Goal: Information Seeking & Learning: Learn about a topic

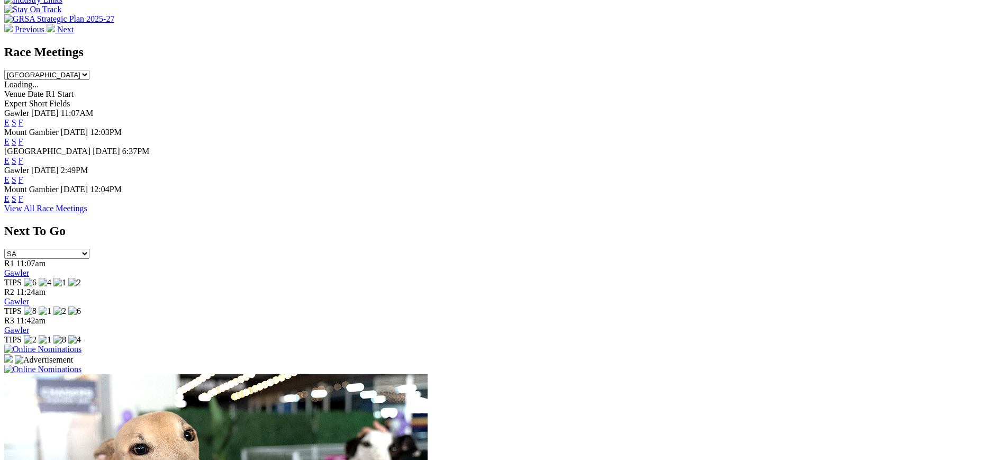
scroll to position [459, 0]
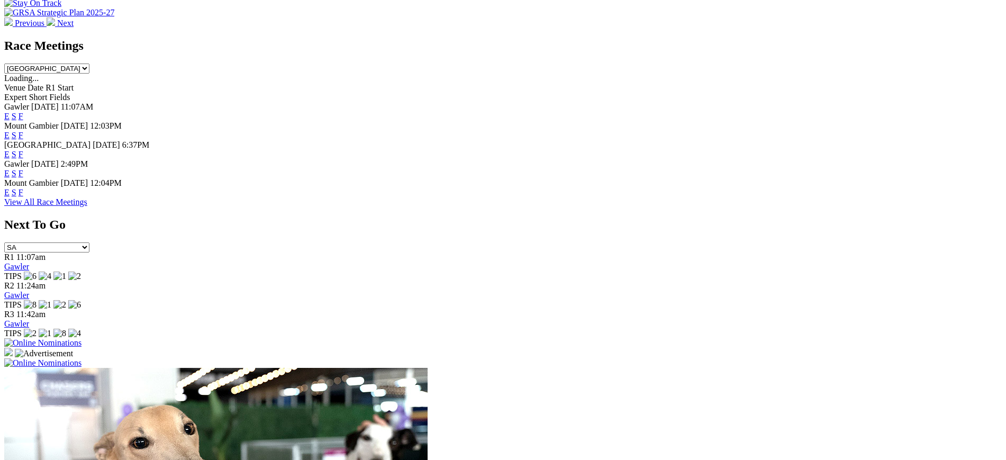
click at [23, 112] on link "F" at bounding box center [21, 116] width 5 height 9
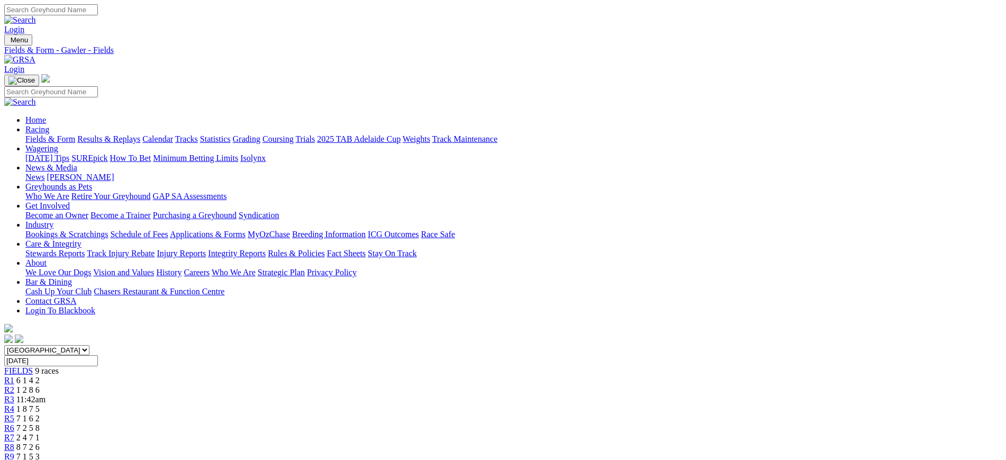
click at [609, 423] on div "R6 7 2 5 8" at bounding box center [502, 428] width 997 height 10
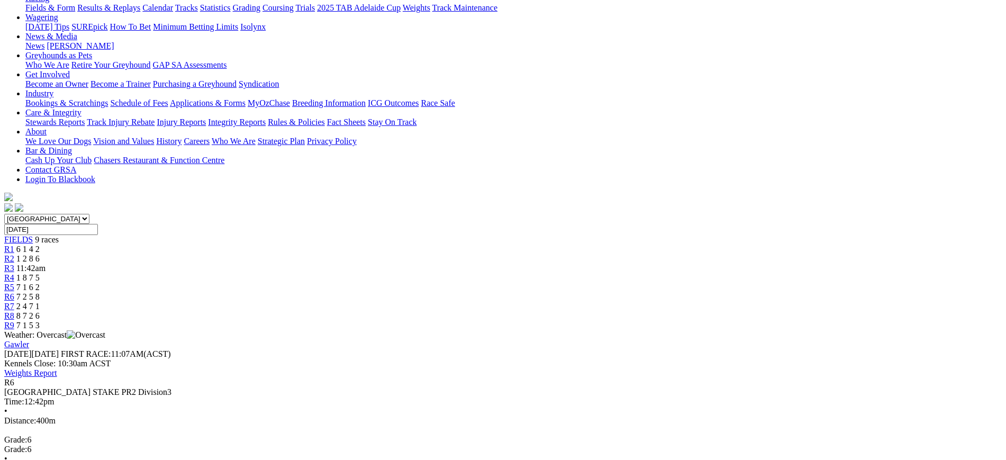
scroll to position [124, 0]
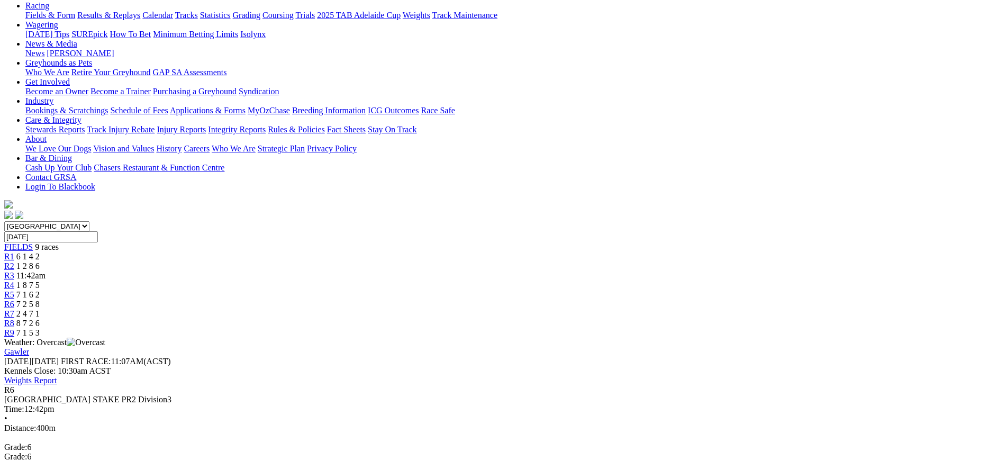
click at [14, 309] on span "R7" at bounding box center [9, 313] width 10 height 9
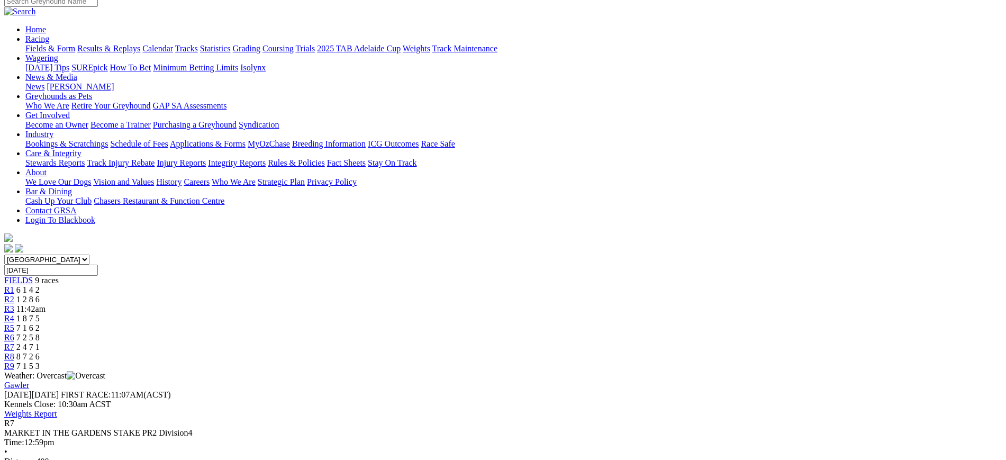
scroll to position [77, 0]
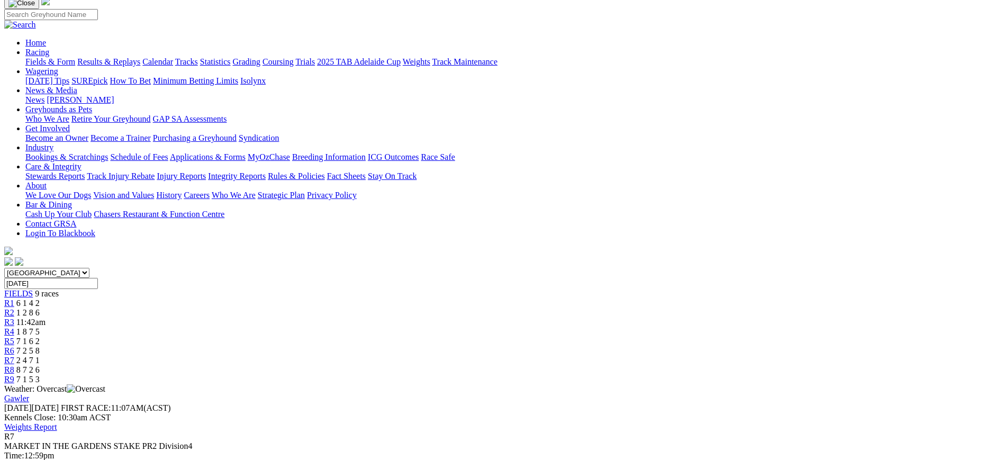
click at [40, 346] on span "7 2 5 8" at bounding box center [27, 350] width 23 height 9
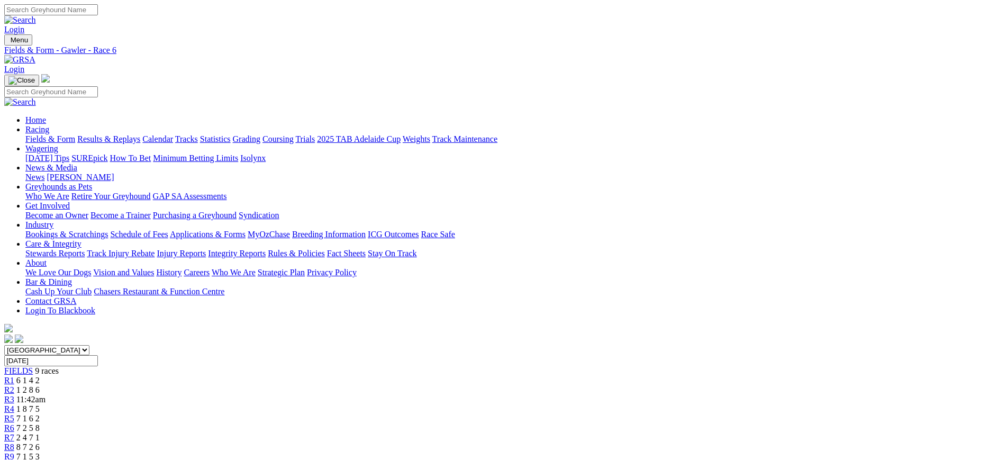
click at [40, 433] on span "2 4 7 1" at bounding box center [27, 437] width 23 height 9
click at [35, 55] on img at bounding box center [19, 60] width 31 height 10
